Goal: Information Seeking & Learning: Learn about a topic

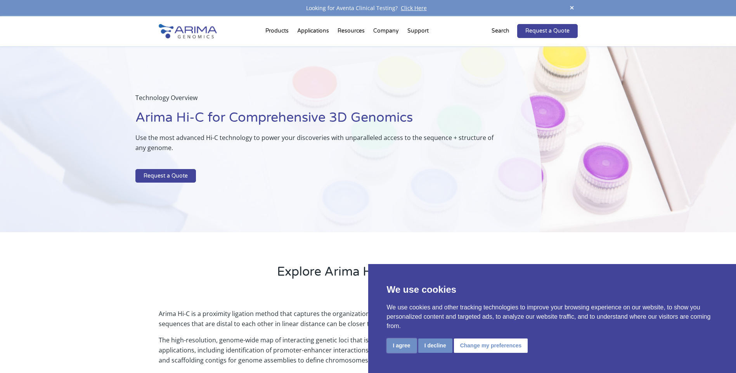
click at [400, 345] on button "I agree" at bounding box center [402, 346] width 30 height 14
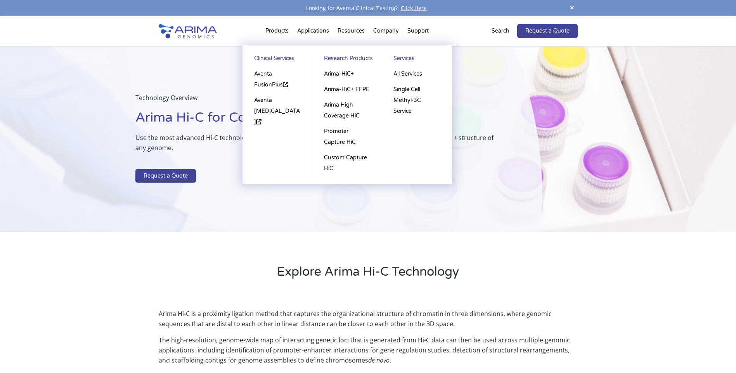
click at [270, 30] on li "Products Clinical Services Aventa FusionPlus Aventa Lymphoma Research Products …" at bounding box center [277, 32] width 32 height 26
click at [338, 72] on link "Arima-HiC+" at bounding box center [347, 74] width 54 height 16
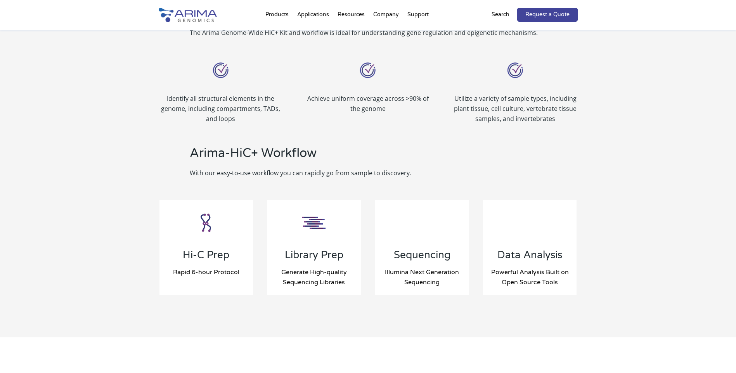
scroll to position [683, 0]
